Goal: Find specific page/section: Find specific page/section

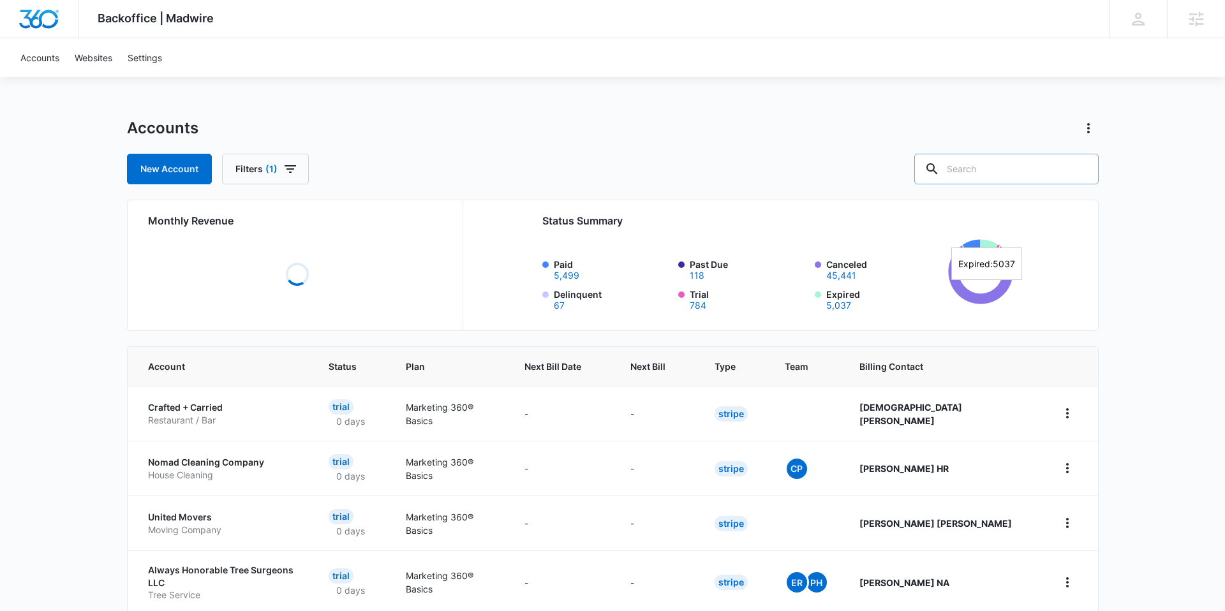
click at [982, 175] on input "text" at bounding box center [1007, 169] width 184 height 31
type input "latin group"
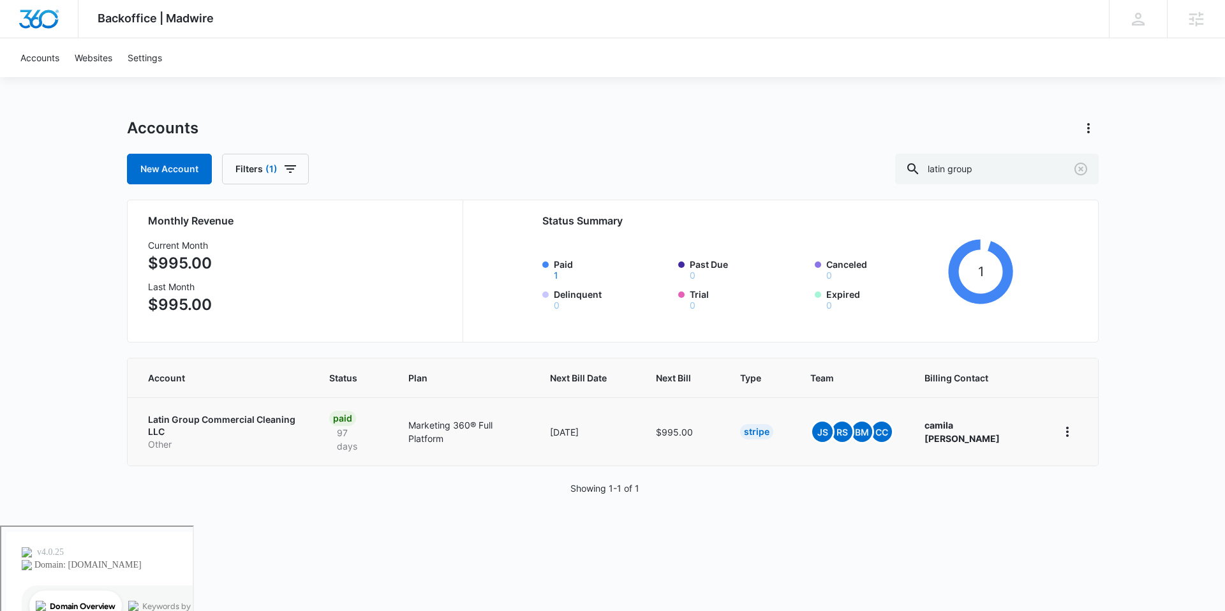
click at [258, 421] on p "Latin Group Commercial Cleaning LLC" at bounding box center [223, 426] width 151 height 25
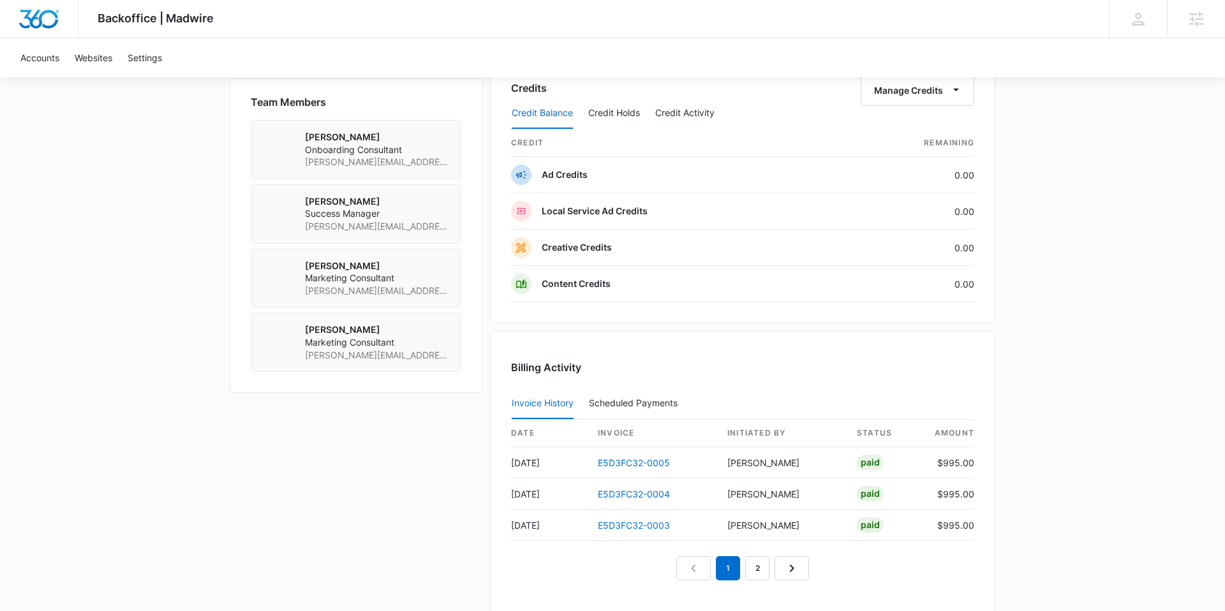
scroll to position [940, 0]
click at [627, 113] on button "Credit Holds" at bounding box center [614, 114] width 52 height 31
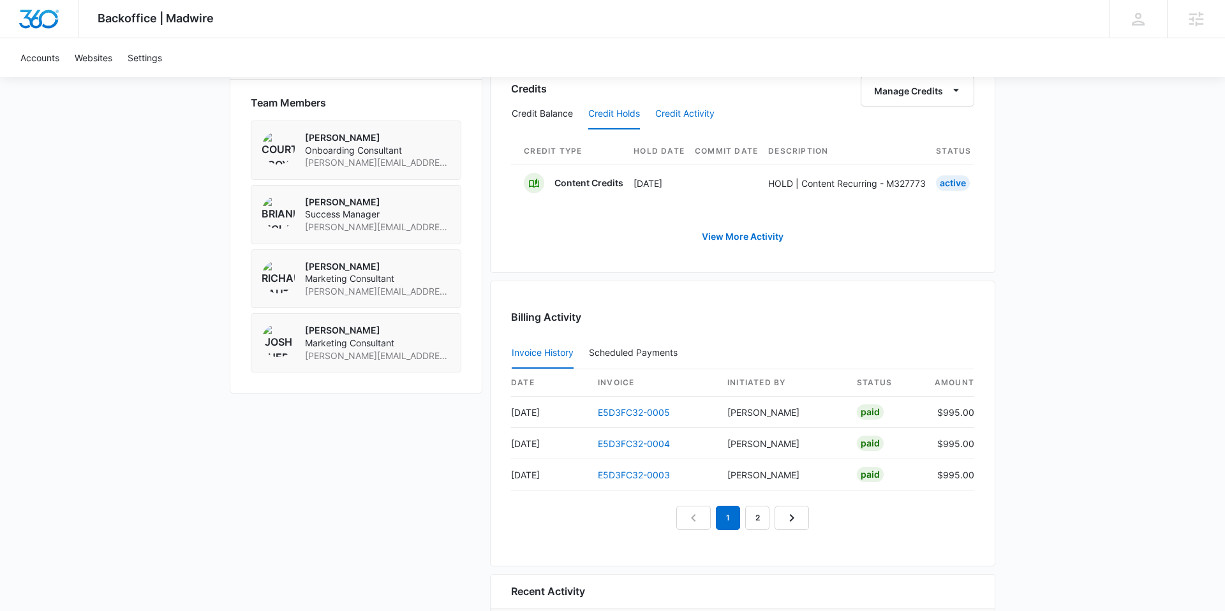
click at [689, 114] on button "Credit Activity" at bounding box center [685, 114] width 59 height 31
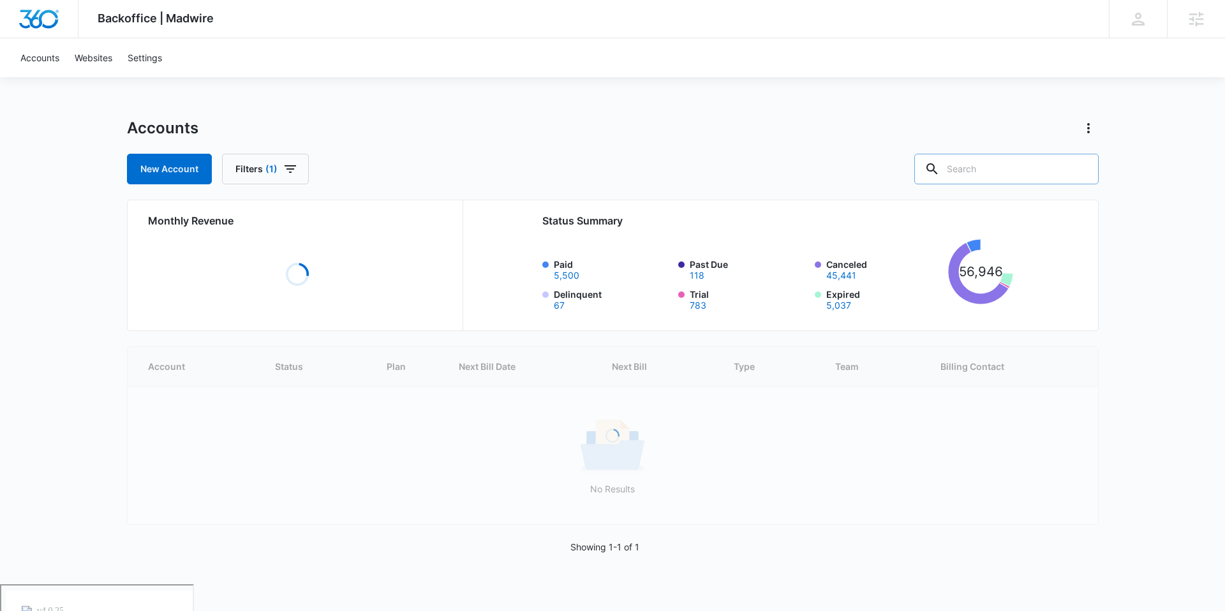
click at [1009, 175] on input "text" at bounding box center [1007, 169] width 184 height 31
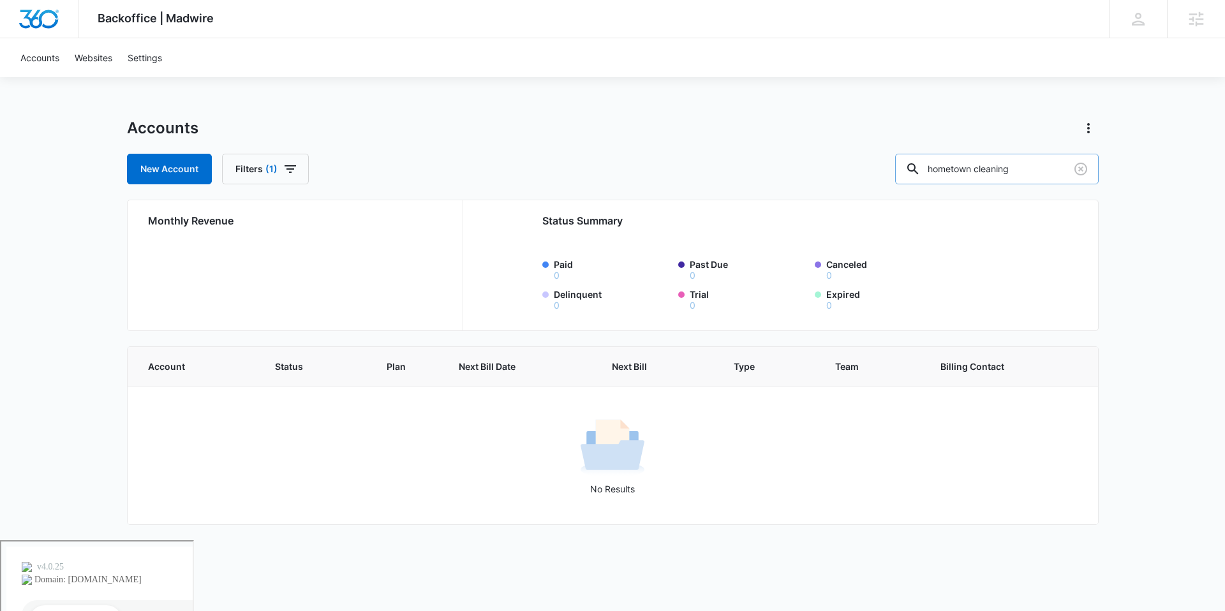
type input "hometown cleaning"
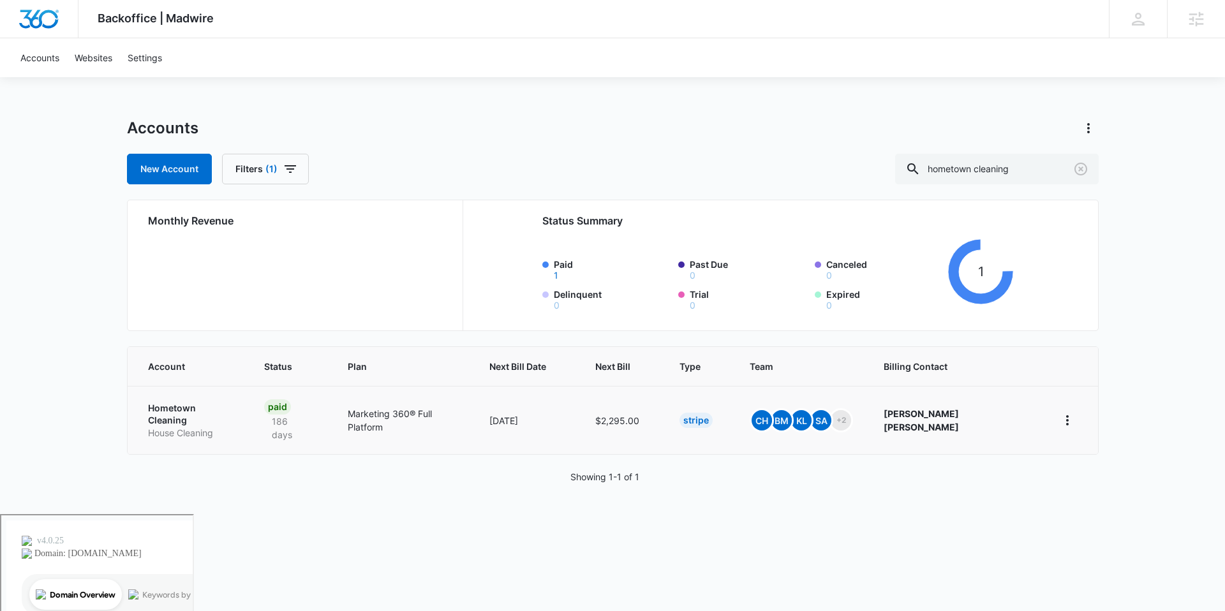
click at [194, 408] on p "Hometown Cleaning" at bounding box center [191, 414] width 86 height 25
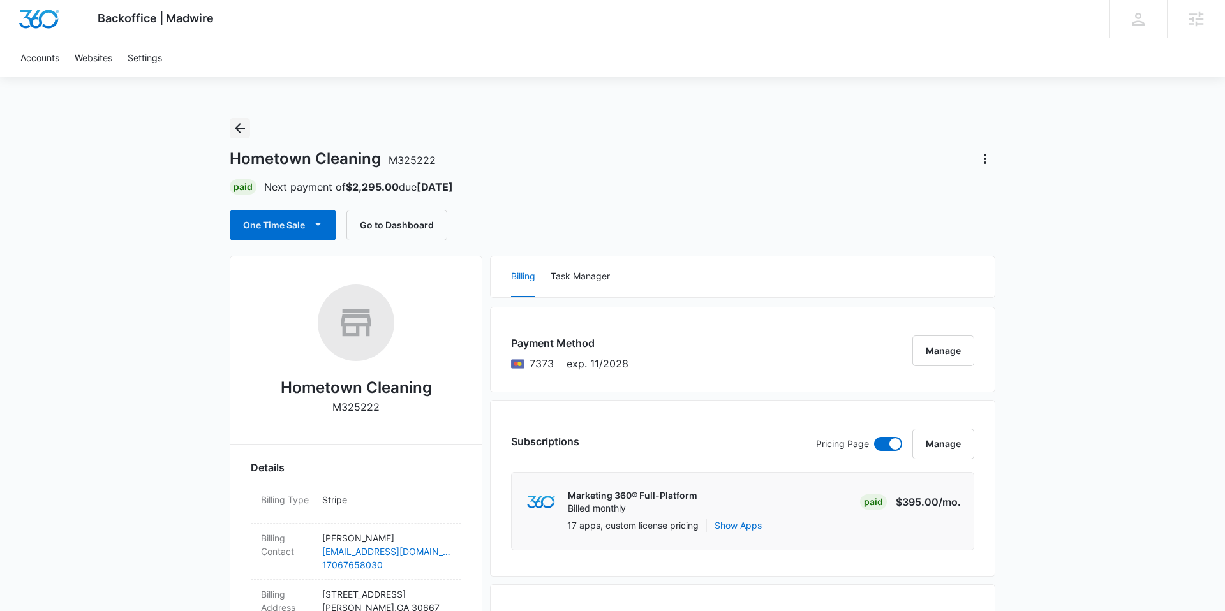
click at [244, 126] on icon "Back" at bounding box center [239, 128] width 15 height 15
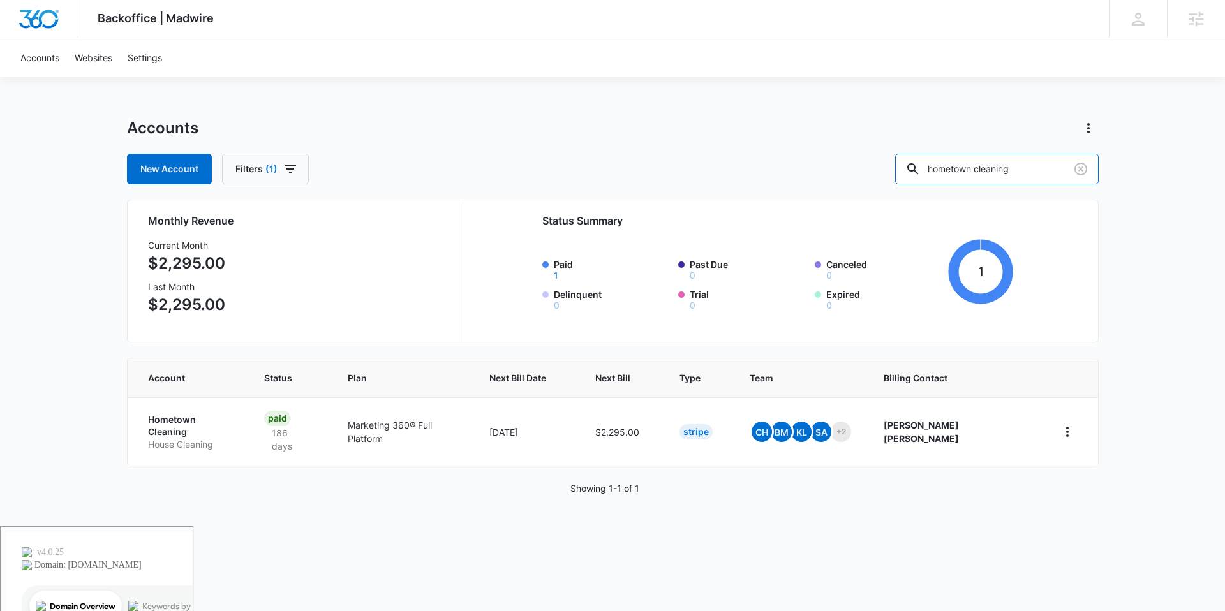
drag, startPoint x: 1049, startPoint y: 176, endPoint x: 917, endPoint y: 171, distance: 132.9
click at [917, 171] on div "New Account Filters (1) hometown cleaning" at bounding box center [613, 169] width 972 height 31
type input "[PERSON_NAME]"
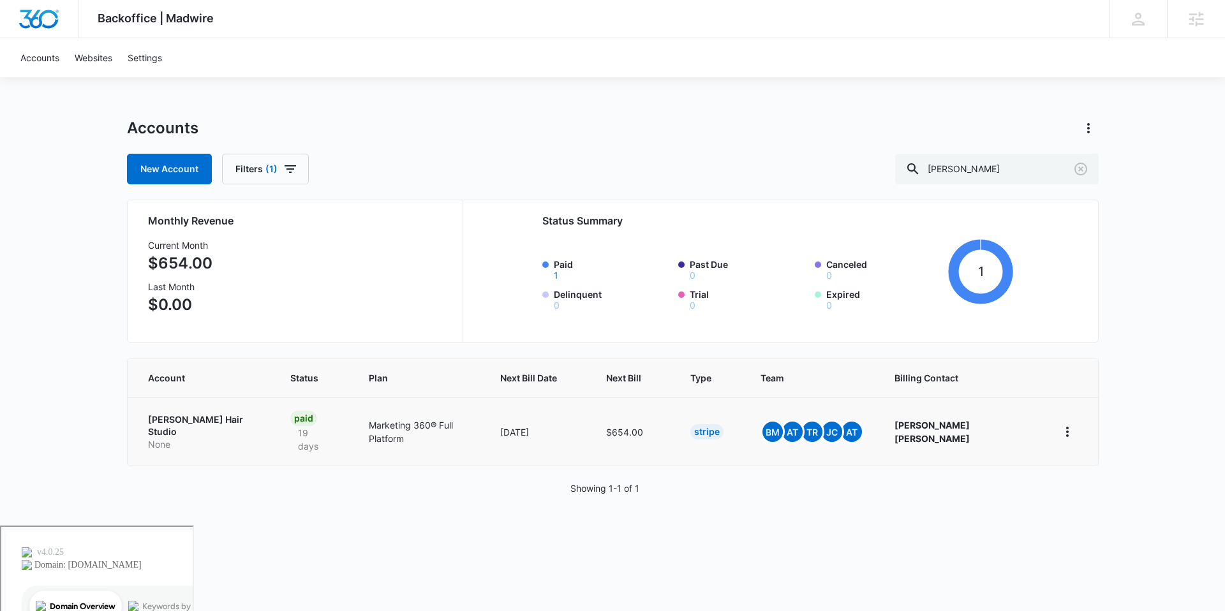
click at [214, 438] on p "None" at bounding box center [204, 444] width 112 height 13
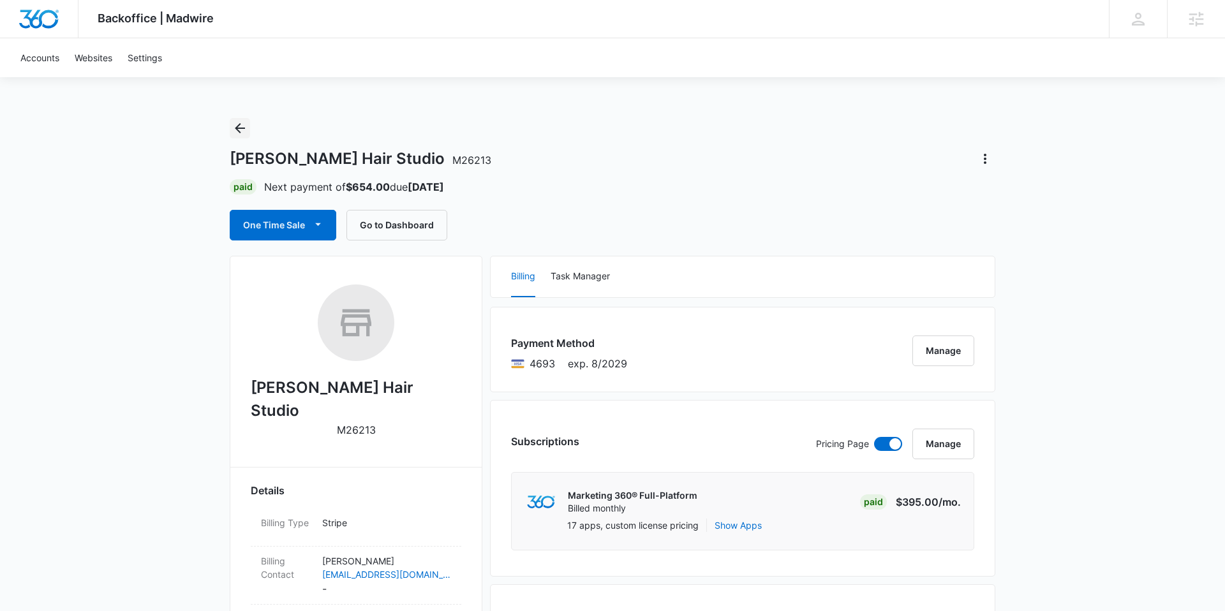
click at [235, 138] on button "Back" at bounding box center [240, 128] width 20 height 20
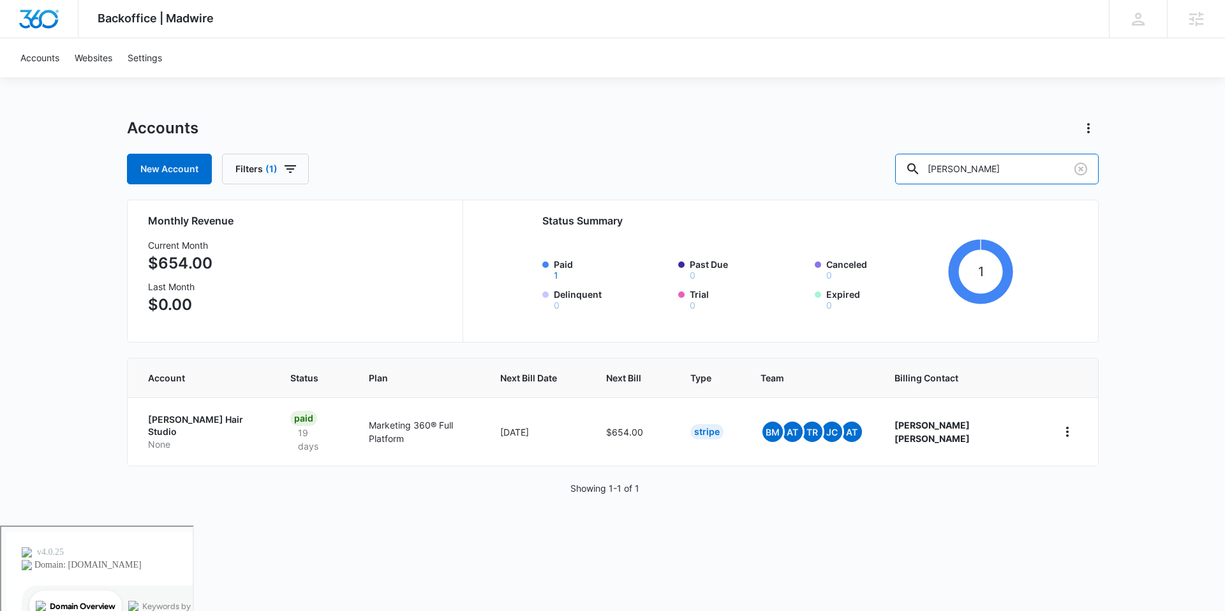
drag, startPoint x: 1024, startPoint y: 176, endPoint x: 855, endPoint y: 174, distance: 168.5
click at [855, 174] on div "New Account Filters (1) swoope" at bounding box center [613, 169] width 972 height 31
type input "DSS services"
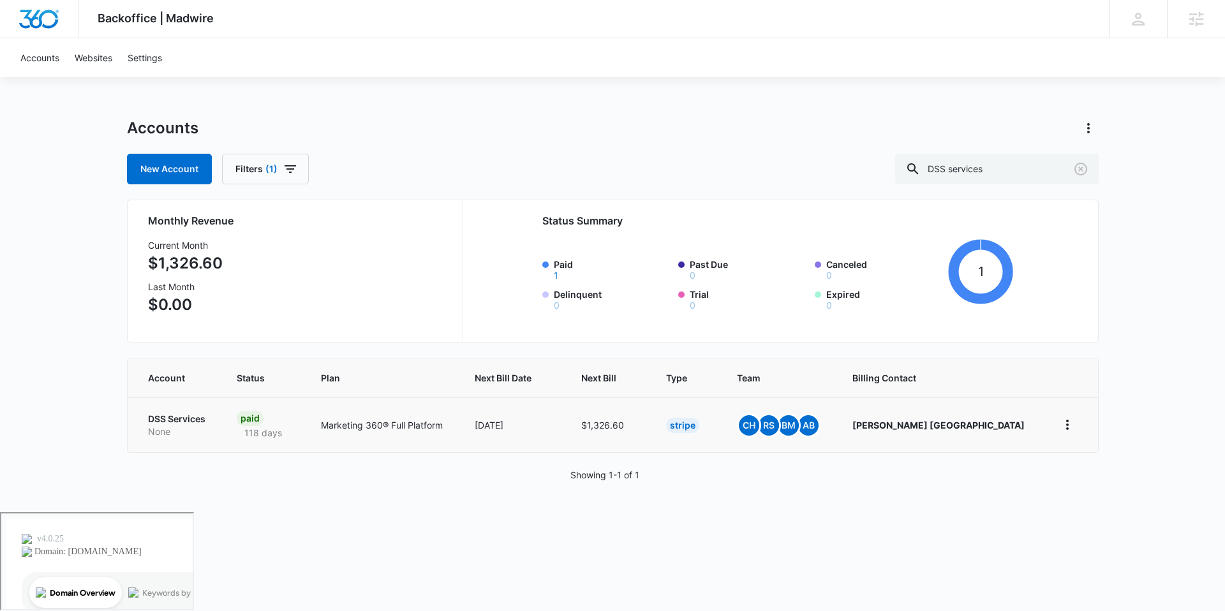
click at [170, 421] on p "DSS Services" at bounding box center [177, 419] width 58 height 13
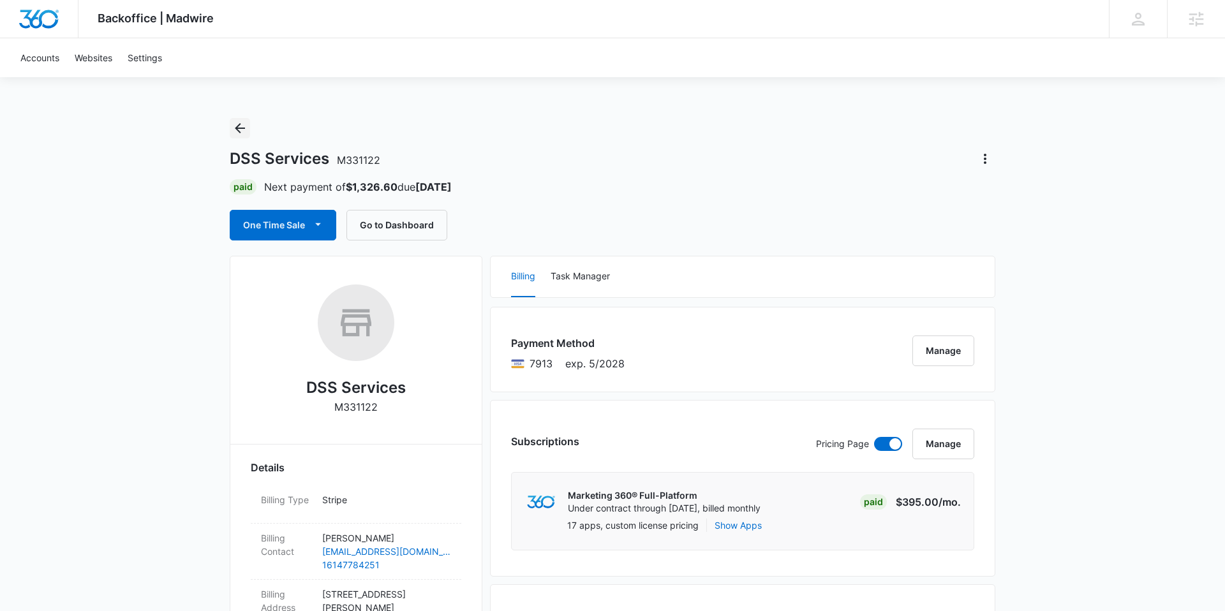
click at [236, 127] on icon "Back" at bounding box center [240, 128] width 10 height 10
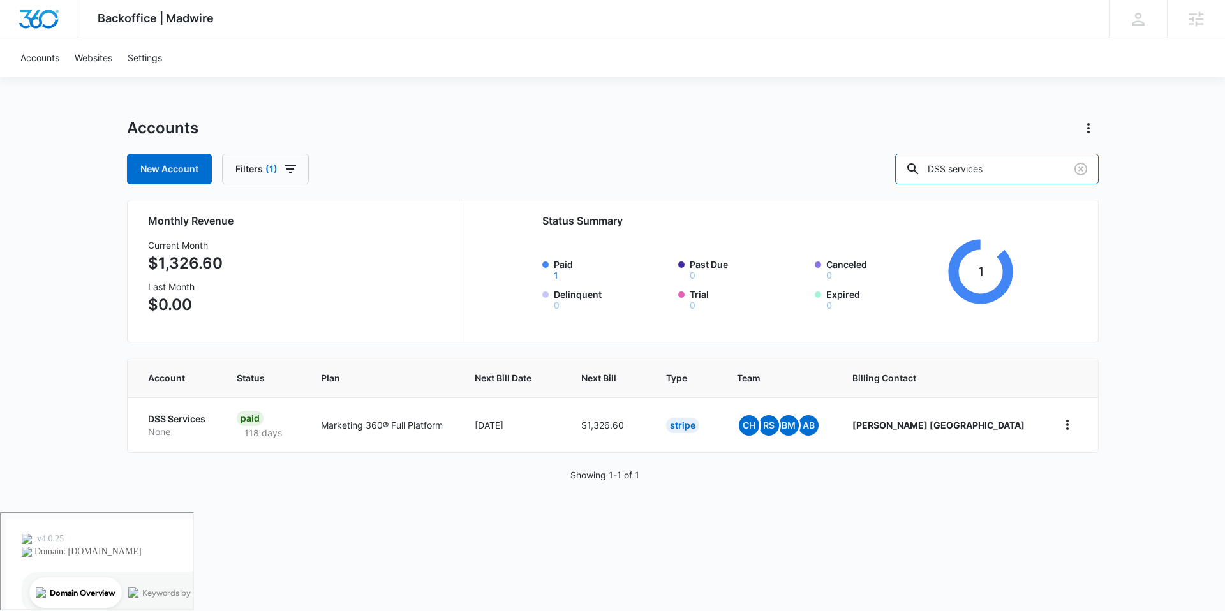
drag, startPoint x: 1033, startPoint y: 166, endPoint x: 899, endPoint y: 144, distance: 135.9
click at [899, 144] on div "Accounts New Account Filters (1) DSS services" at bounding box center [613, 151] width 972 height 66
type input "shear innovators"
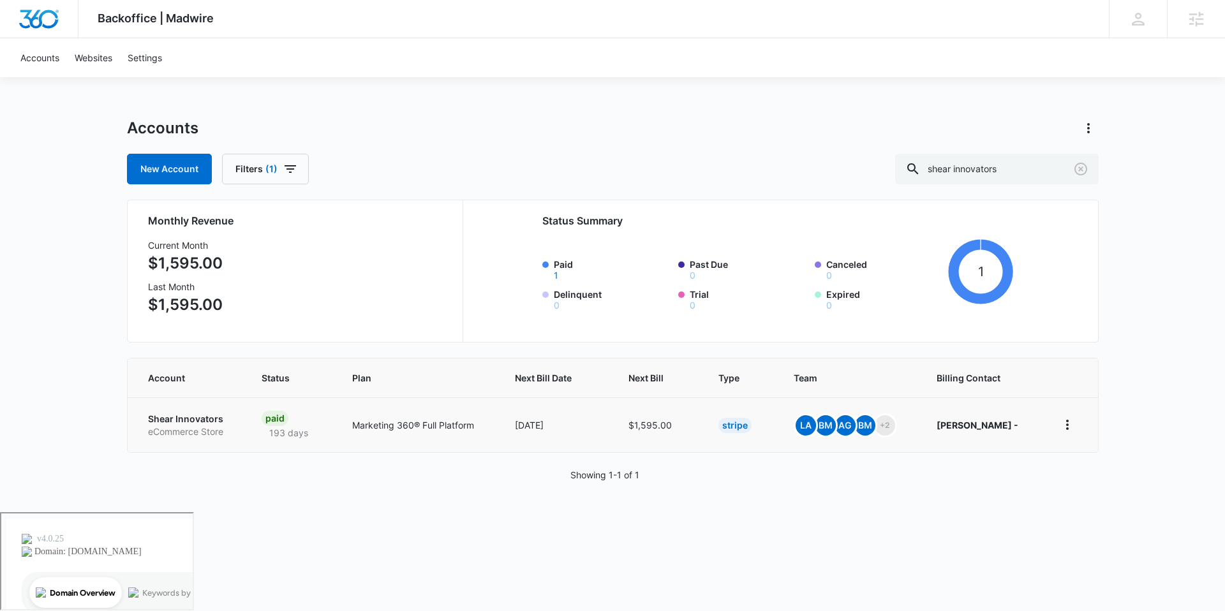
click at [214, 418] on p "Shear Innovators" at bounding box center [189, 419] width 83 height 13
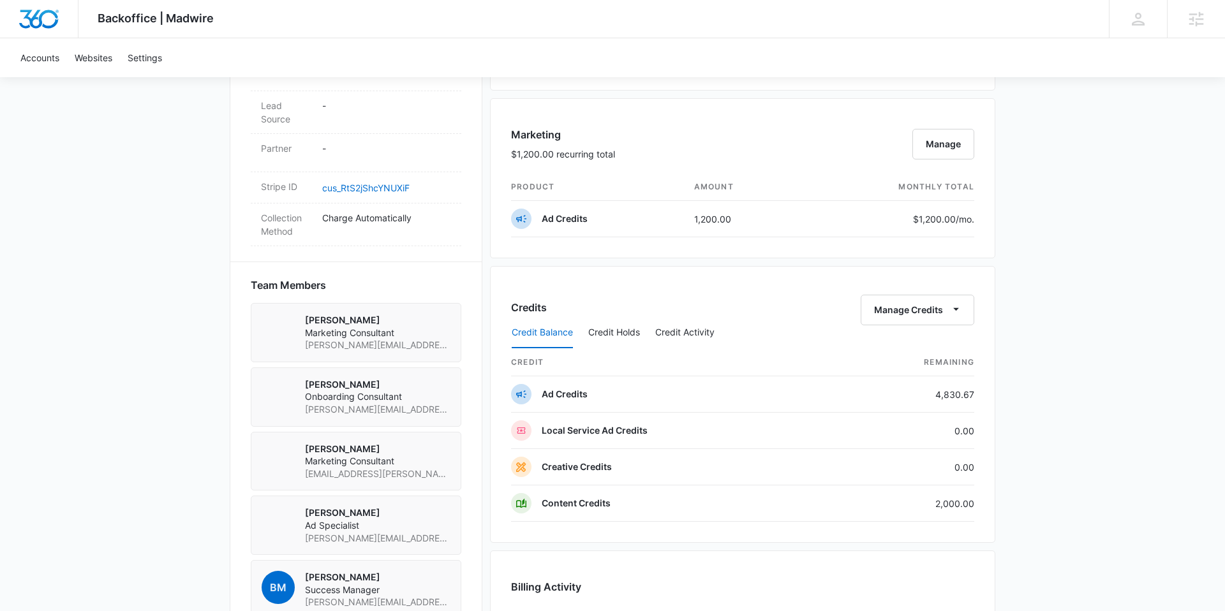
scroll to position [723, 0]
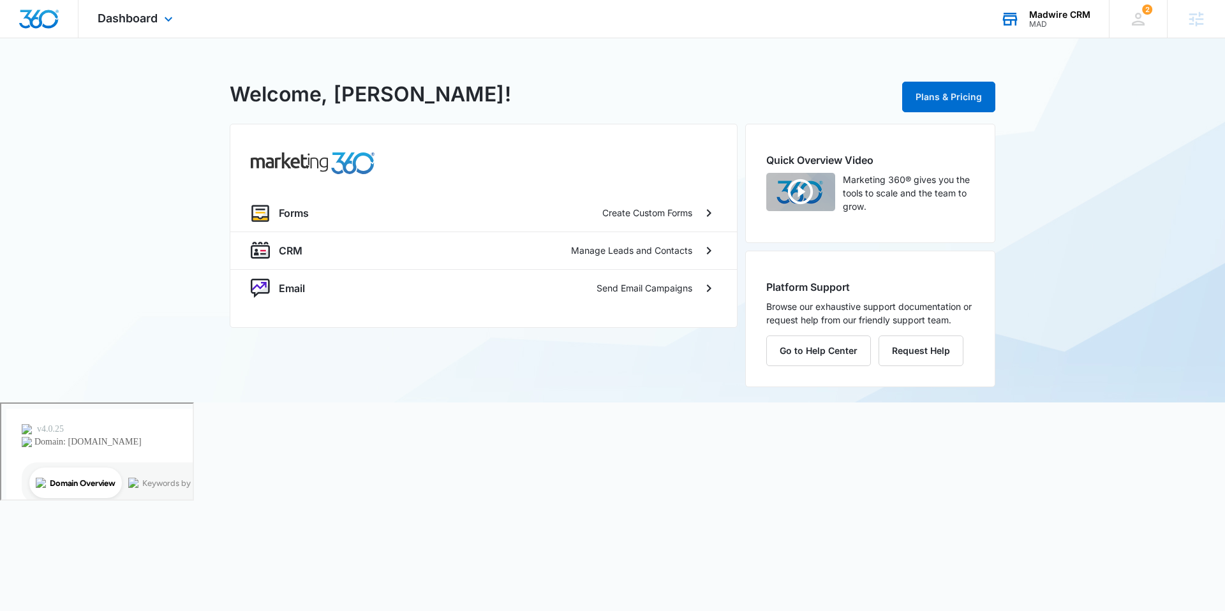
click at [1042, 25] on div "MAD" at bounding box center [1060, 24] width 61 height 9
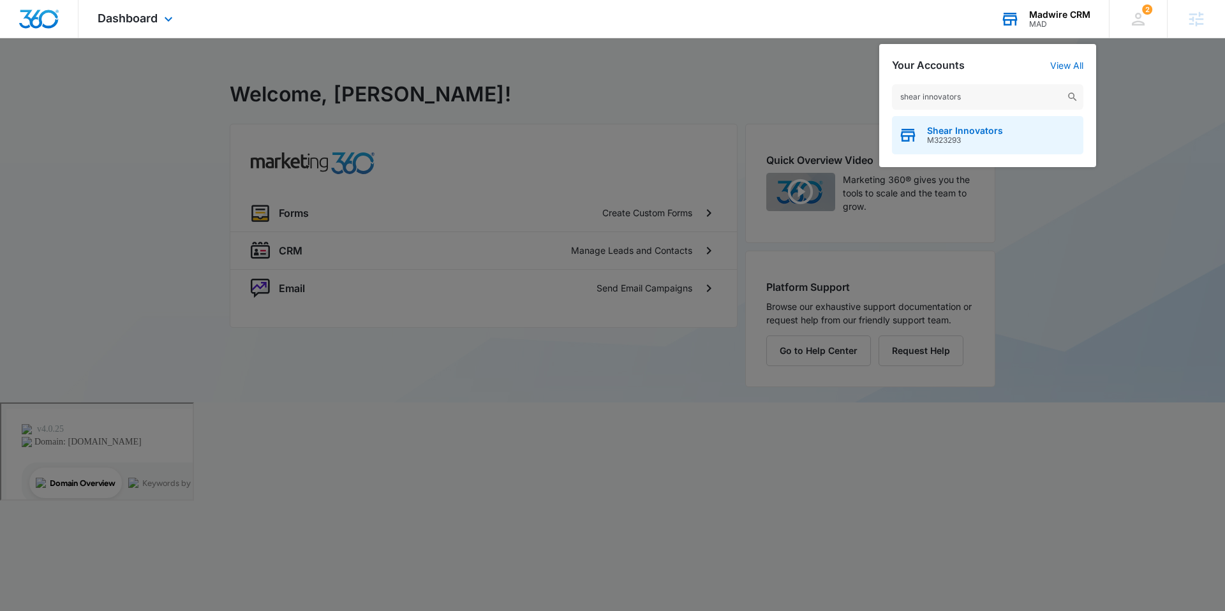
type input "shear innovators"
click at [961, 136] on span "M323293" at bounding box center [965, 140] width 76 height 9
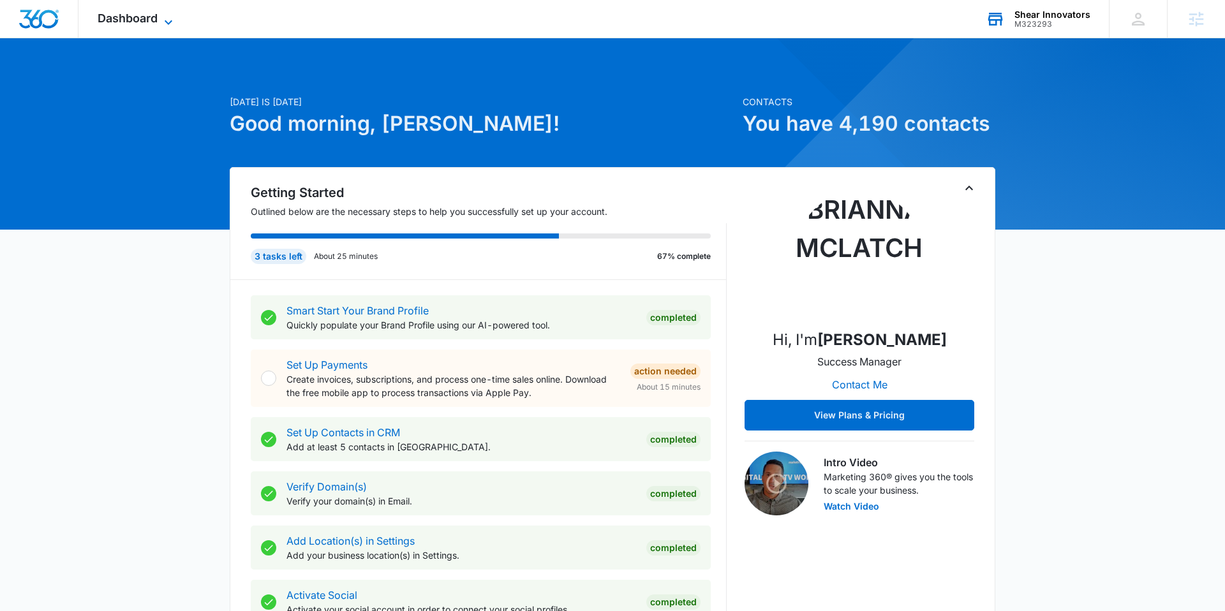
click at [154, 20] on span "Dashboard" at bounding box center [128, 17] width 60 height 13
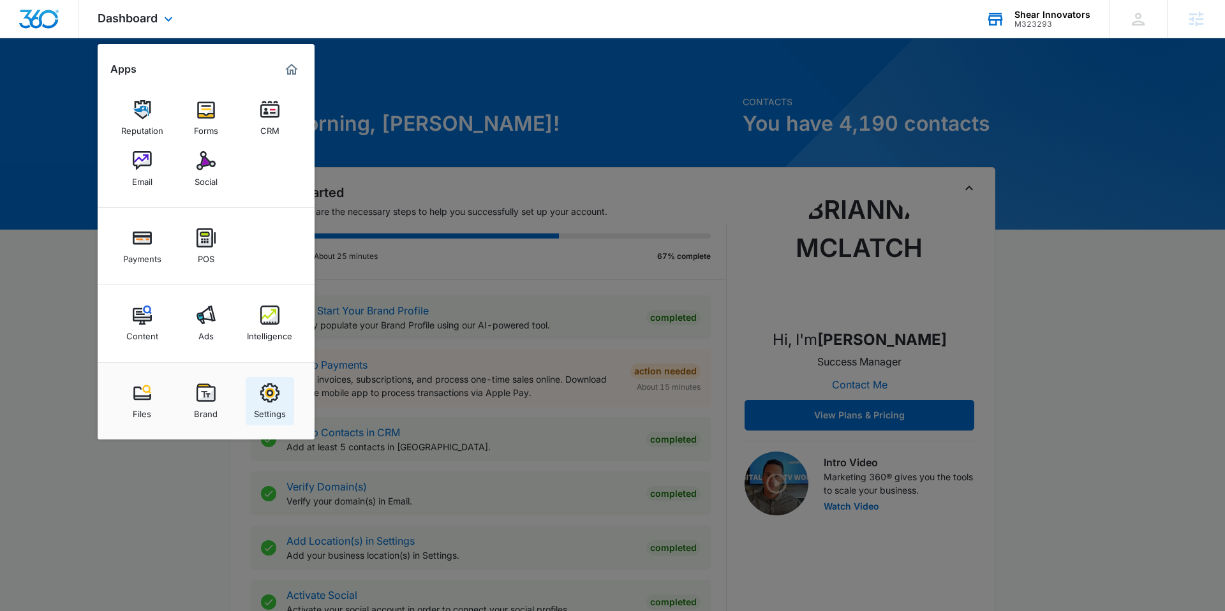
click at [268, 412] on div "Settings" at bounding box center [270, 411] width 32 height 17
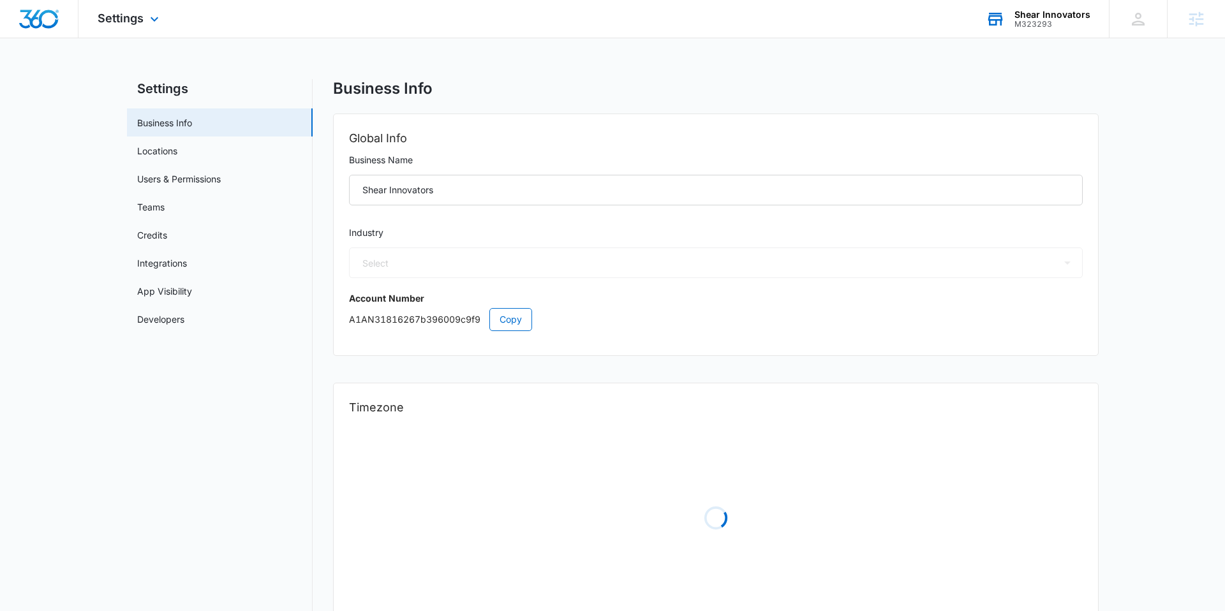
select select "45"
select select "US"
select select "America/[GEOGRAPHIC_DATA]"
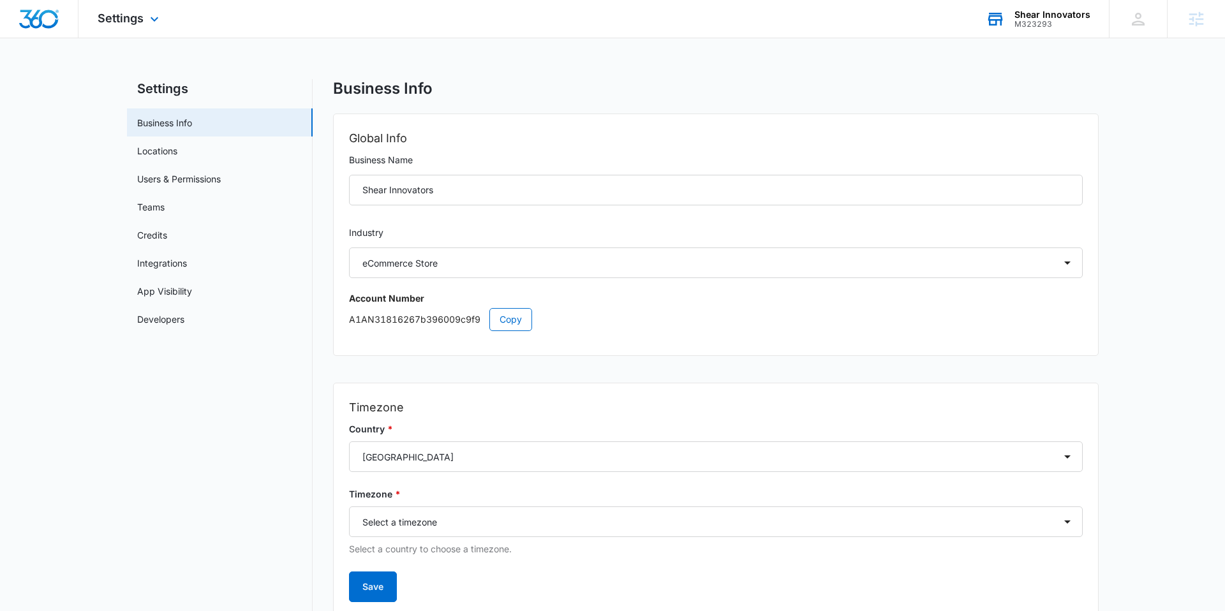
click at [126, 31] on div "Settings Apps Reputation Forms CRM Email Social Payments POS Content Ads Intell…" at bounding box center [130, 19] width 103 height 38
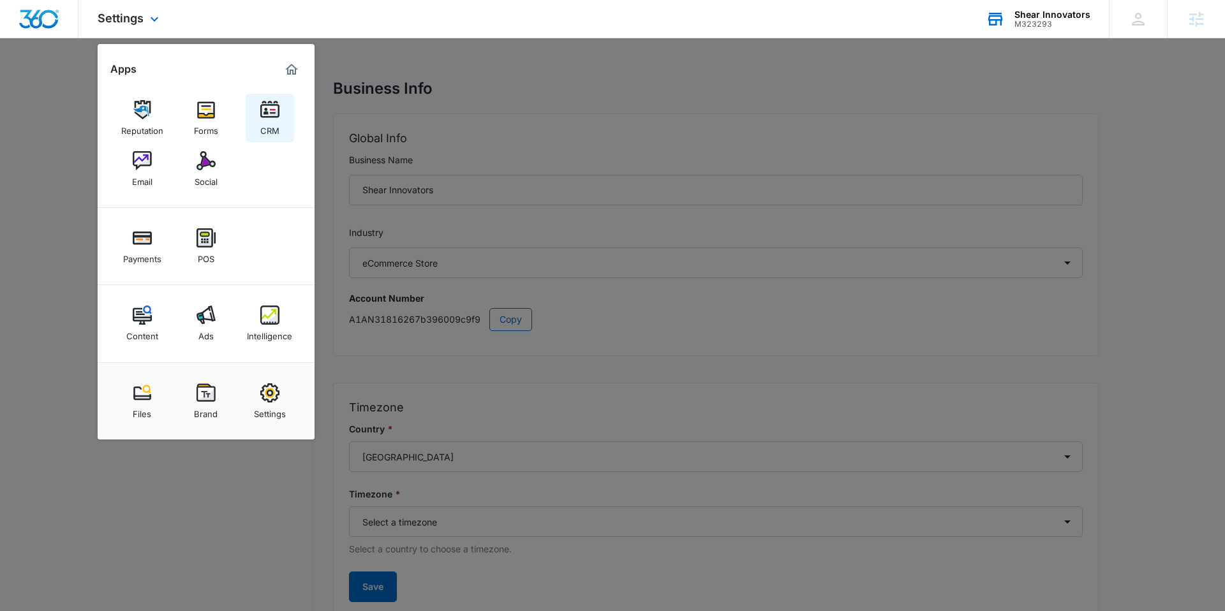
click at [266, 126] on div "CRM" at bounding box center [269, 127] width 19 height 17
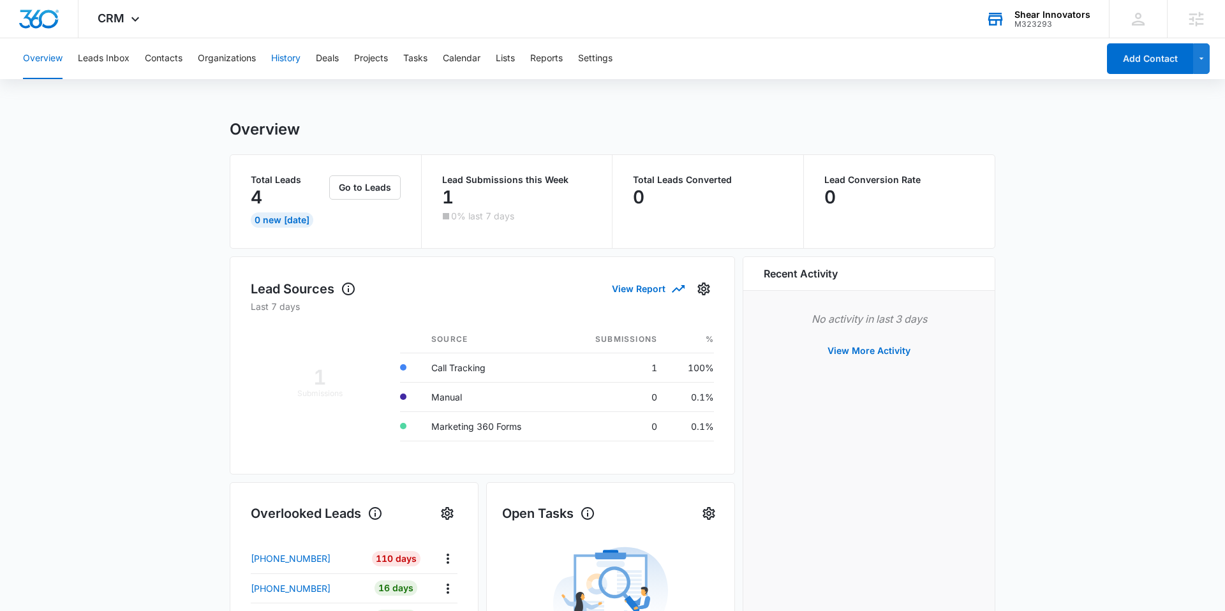
click at [274, 65] on button "History" at bounding box center [285, 58] width 29 height 41
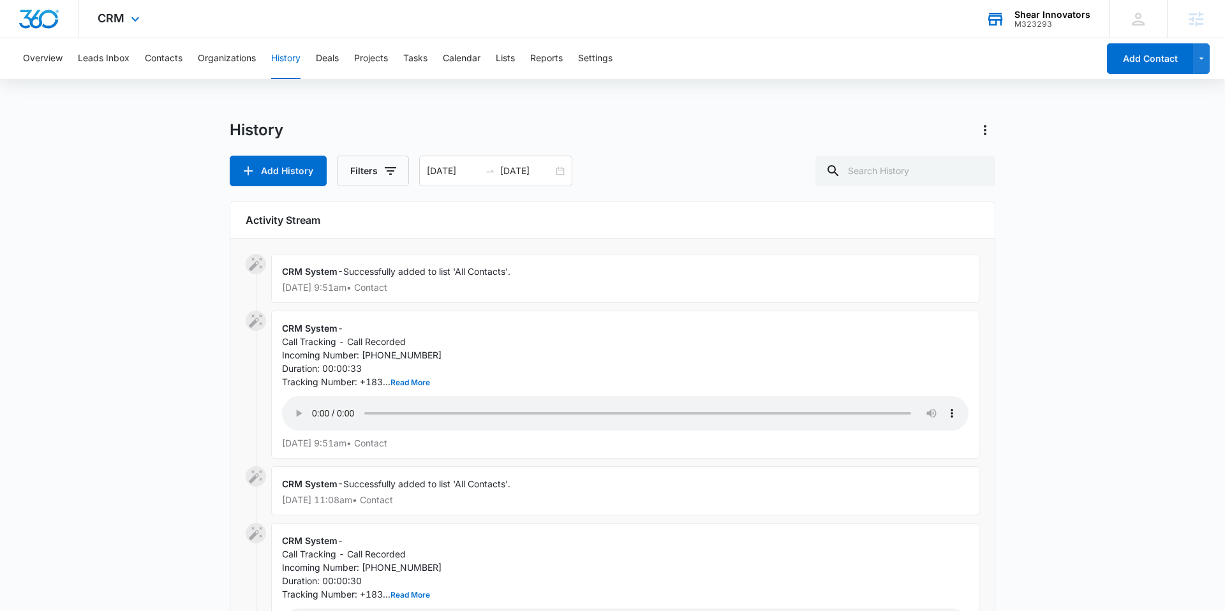
click at [117, 28] on div "CRM Apps Reputation Forms CRM Email Social Payments POS Content Ads Intelligenc…" at bounding box center [121, 19] width 84 height 38
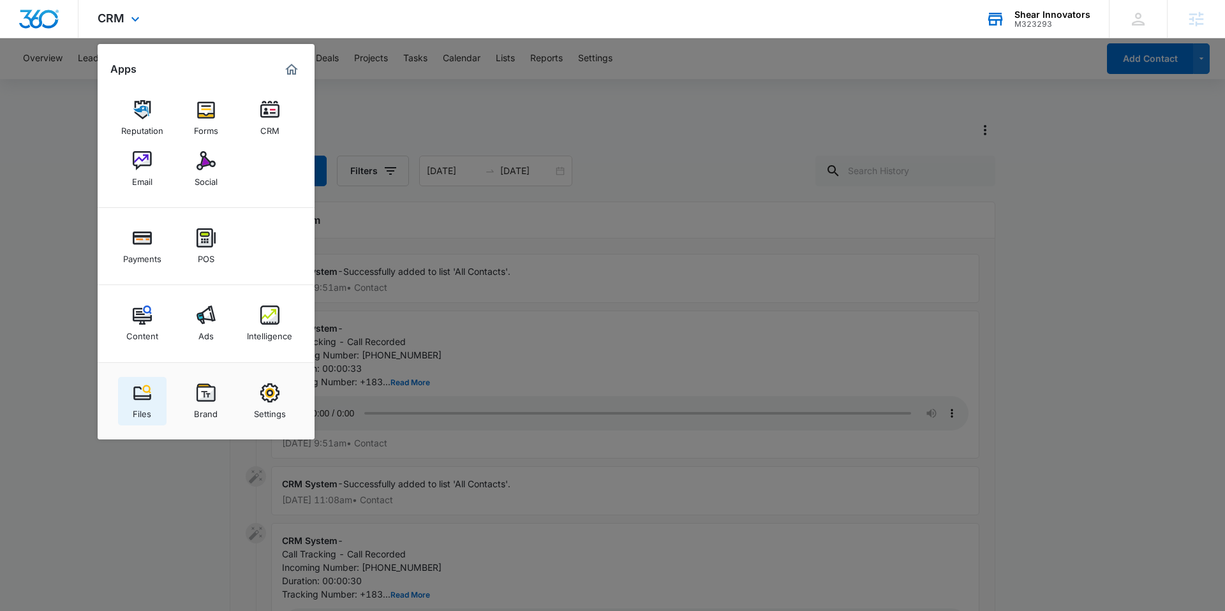
click at [146, 395] on img at bounding box center [142, 393] width 19 height 19
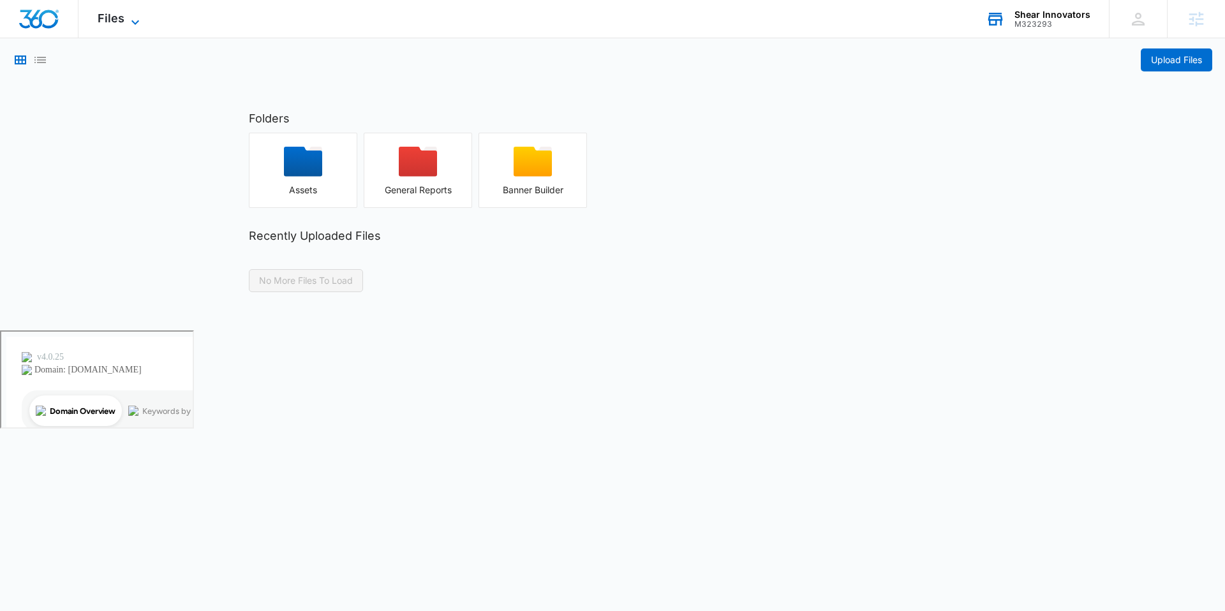
click at [128, 24] on icon at bounding box center [135, 22] width 15 height 15
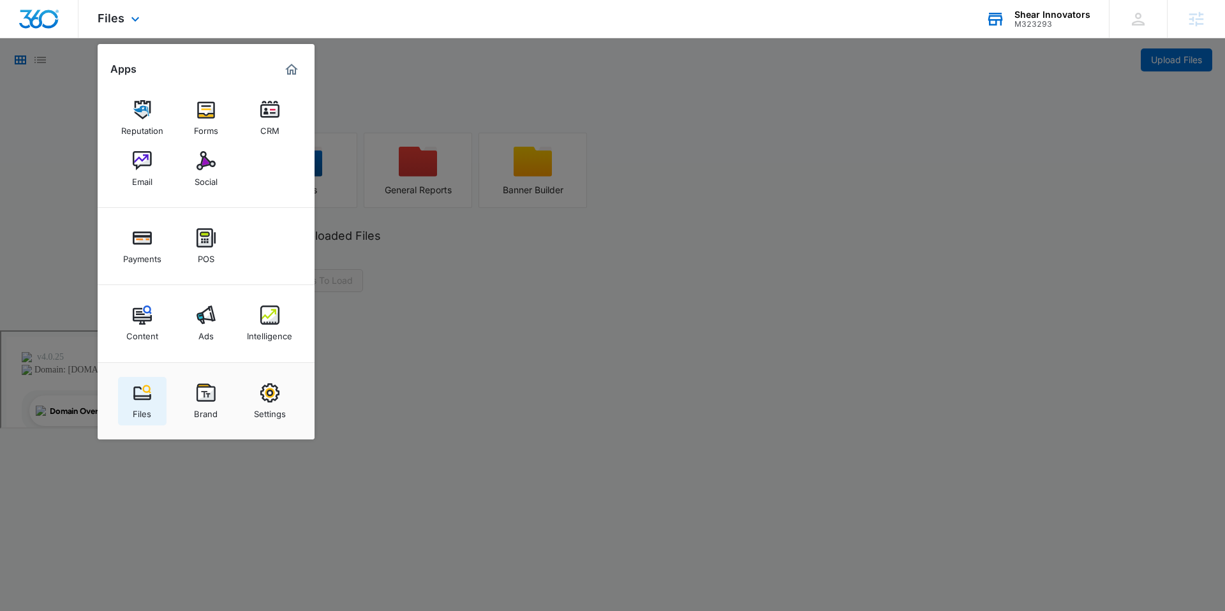
click at [142, 394] on img at bounding box center [142, 393] width 19 height 19
